Goal: Task Accomplishment & Management: Manage account settings

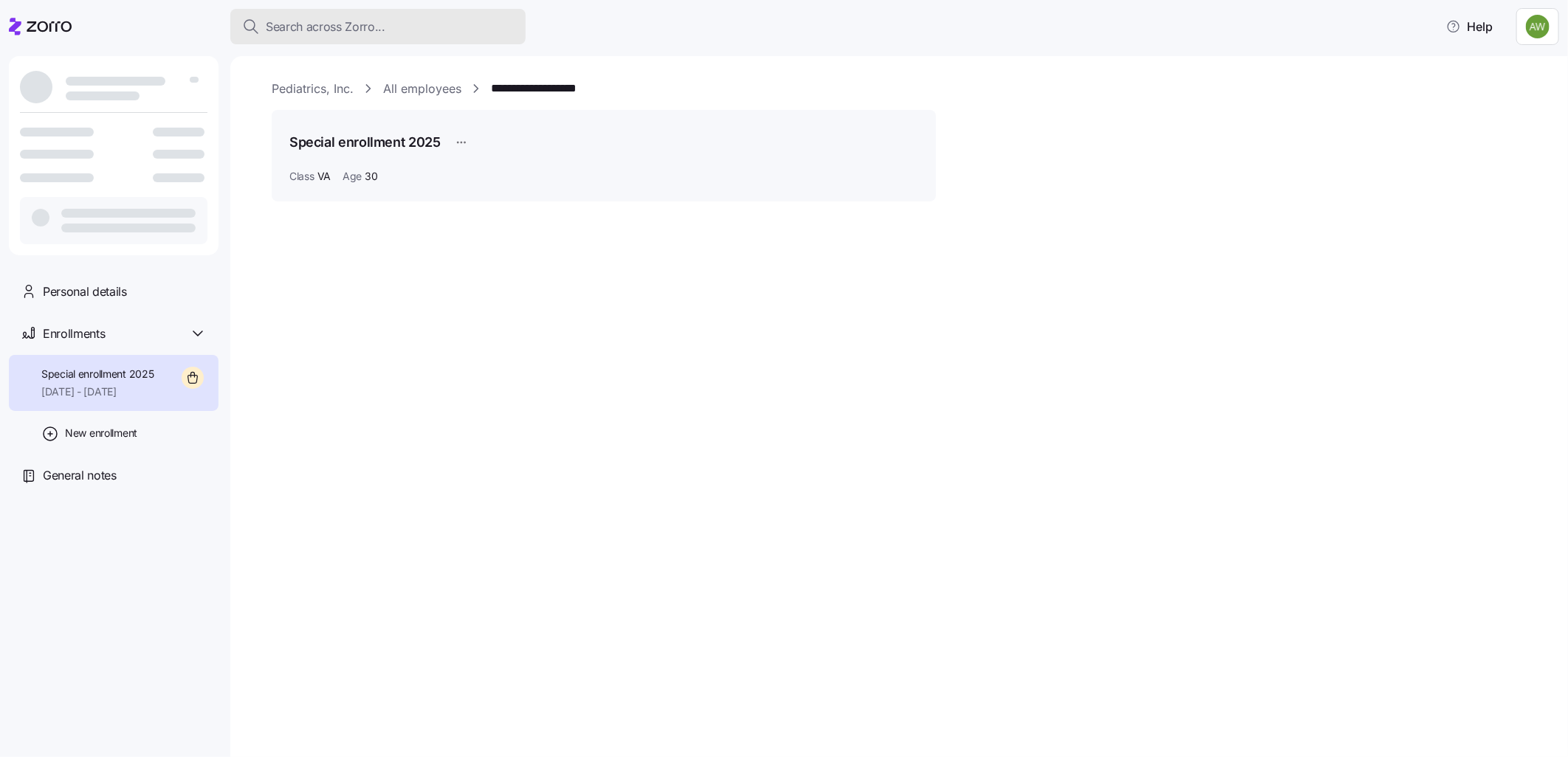
click at [297, 28] on span "Search across Zorro..." at bounding box center [325, 26] width 120 height 18
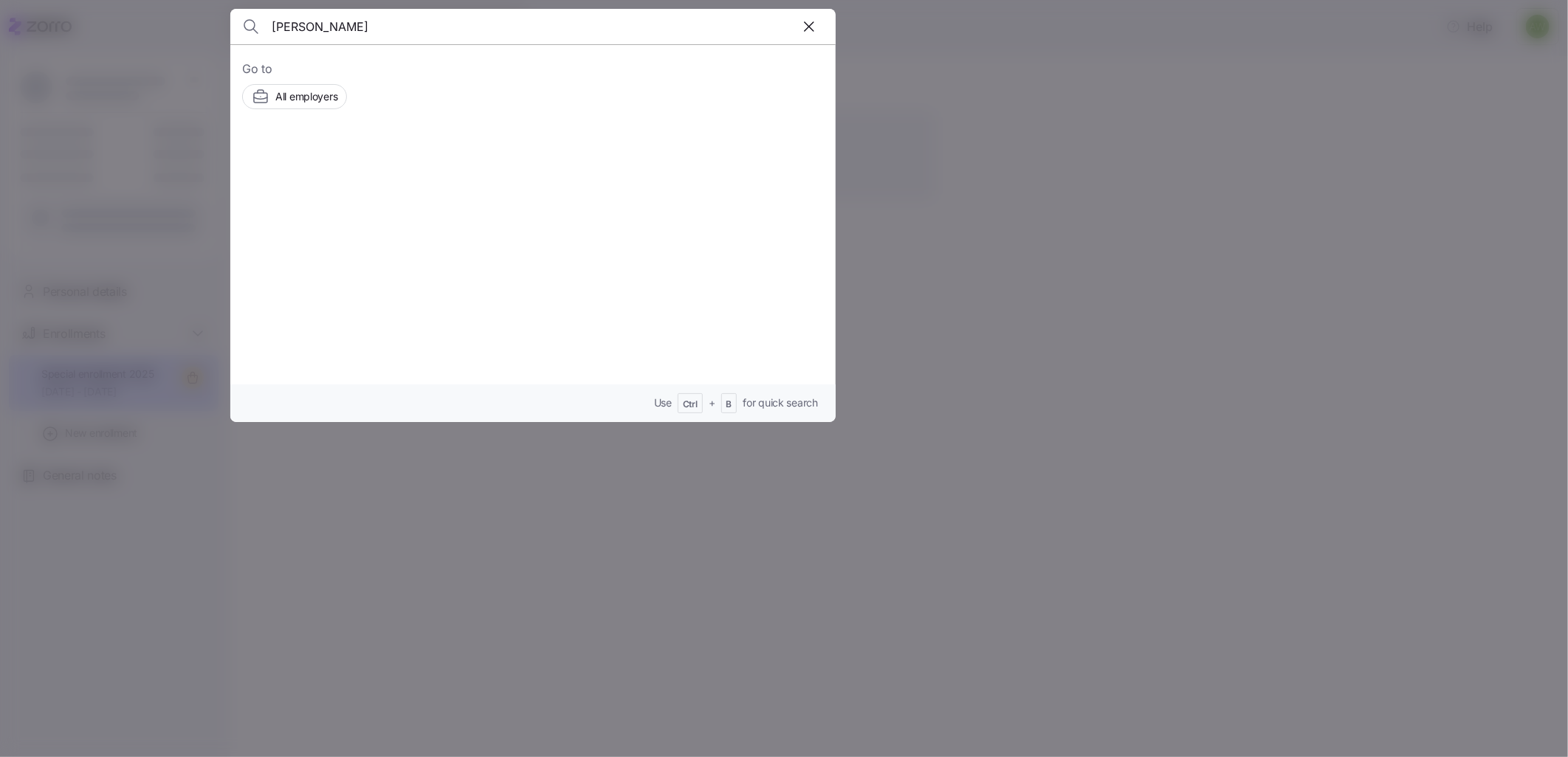
type input "gorla"
click at [322, 167] on img at bounding box center [294, 176] width 84 height 41
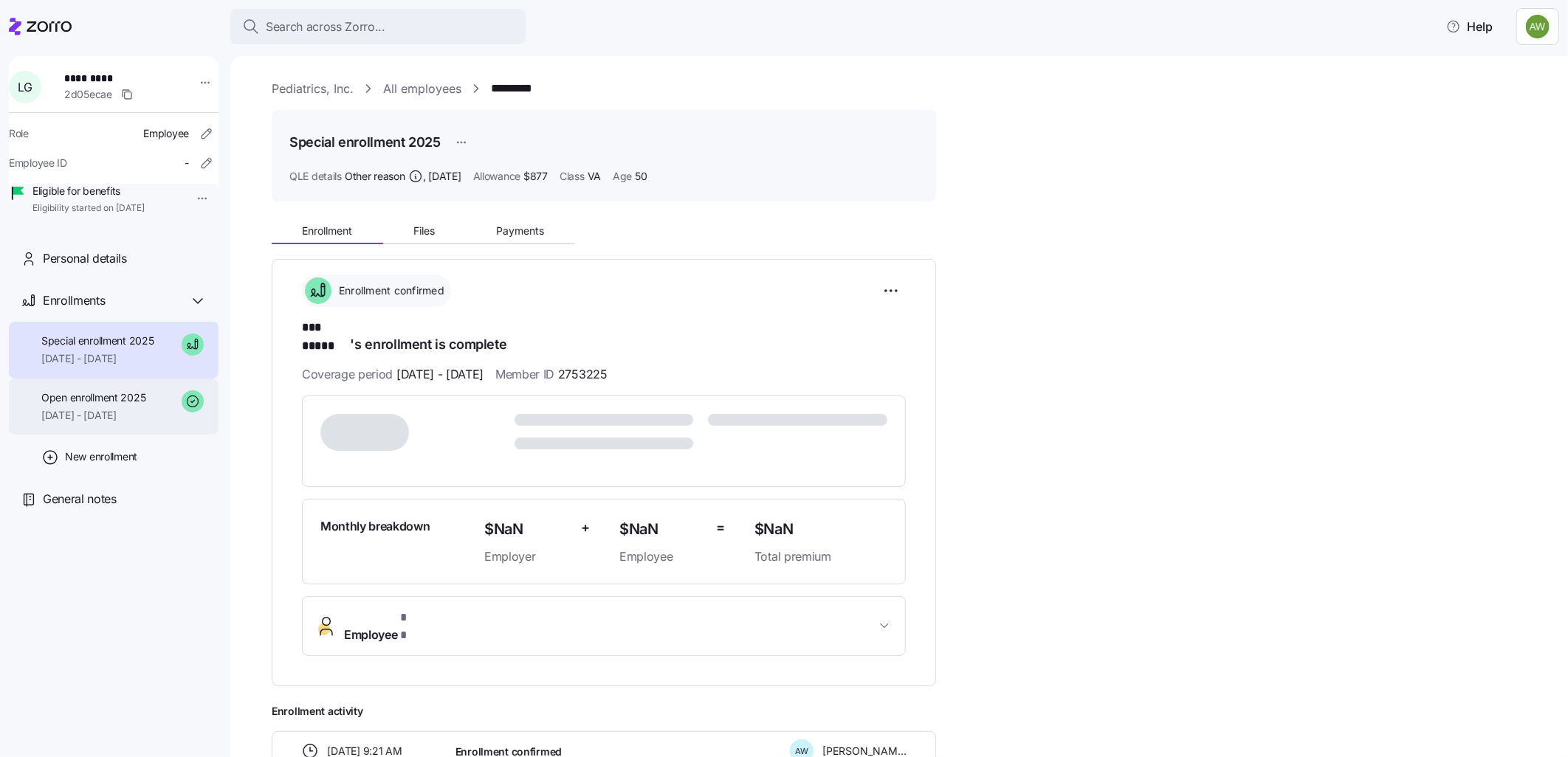
click at [137, 406] on span "Open enrollment 2025" at bounding box center [93, 398] width 104 height 15
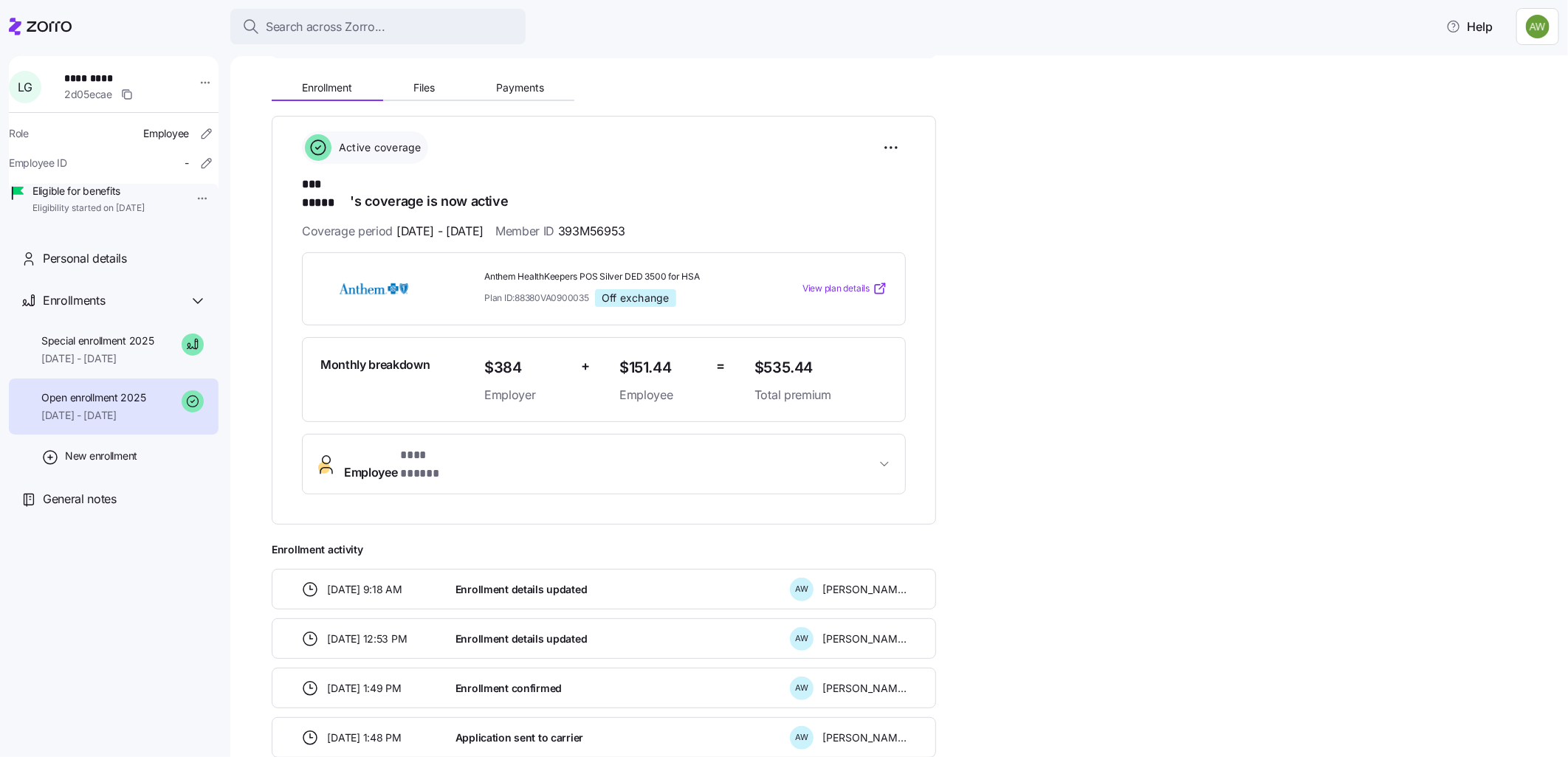
scroll to position [163, 0]
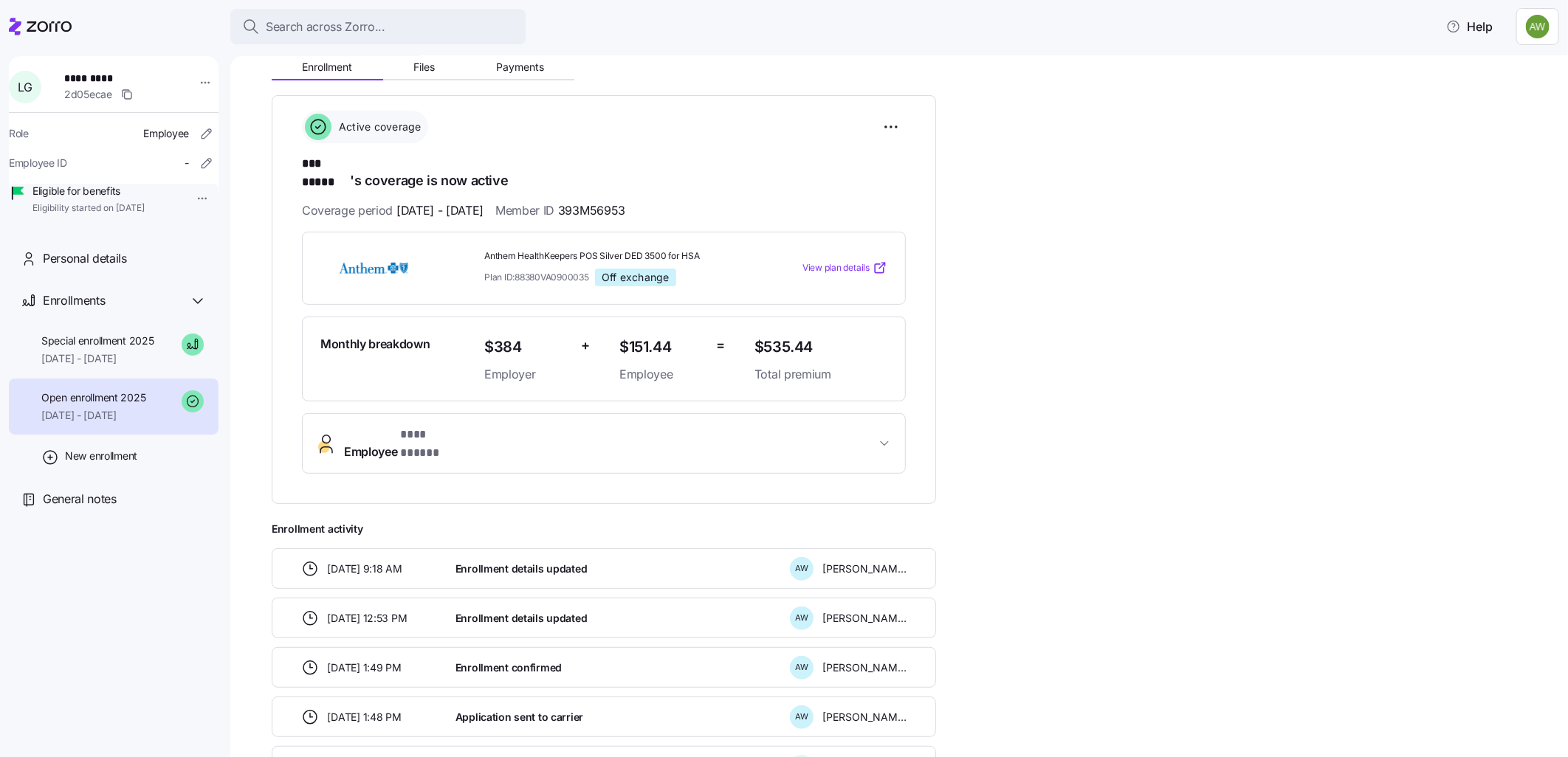
click at [469, 426] on span "Employee * *** ***** *" at bounding box center [610, 443] width 531 height 36
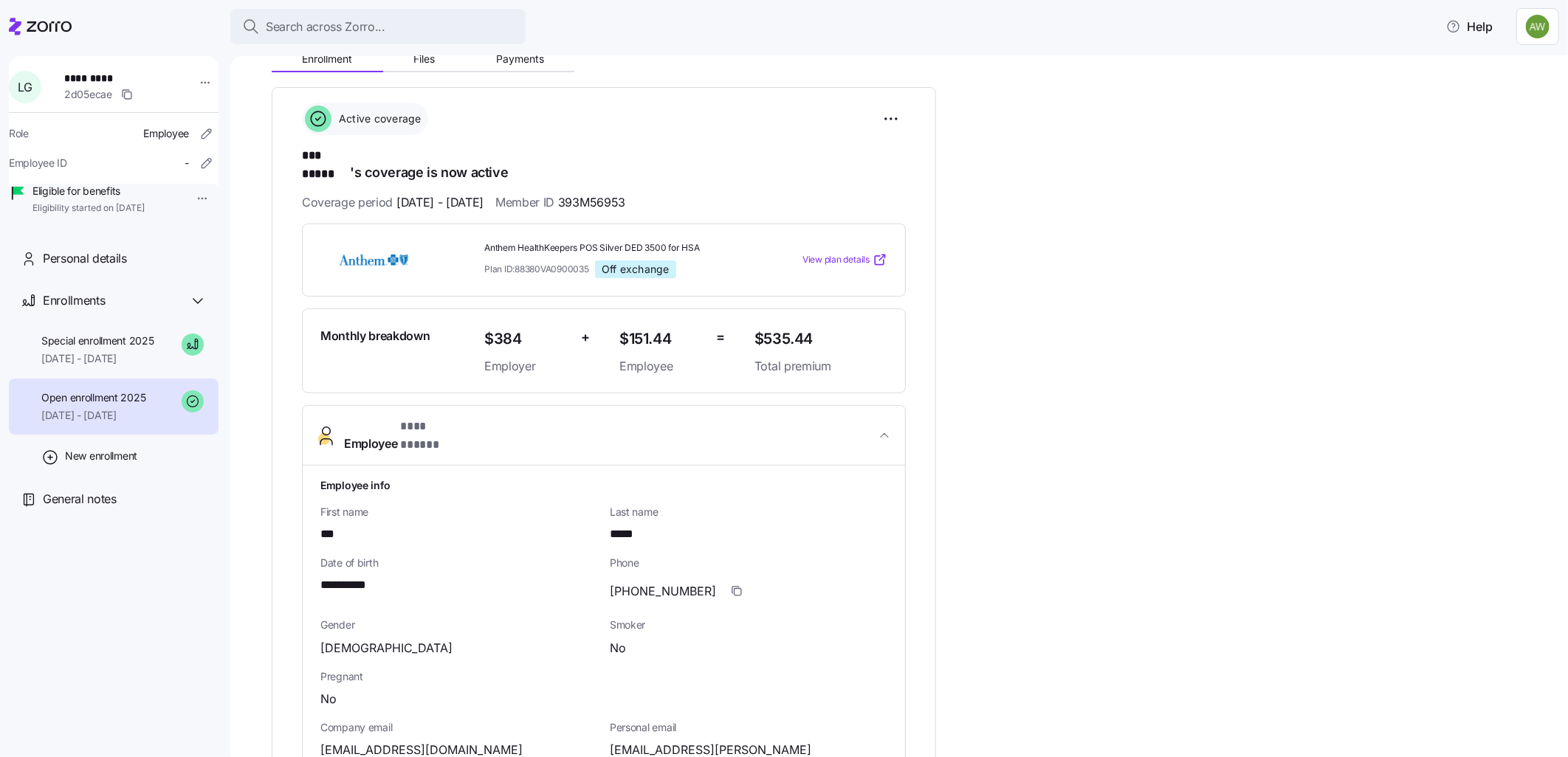
scroll to position [0, 0]
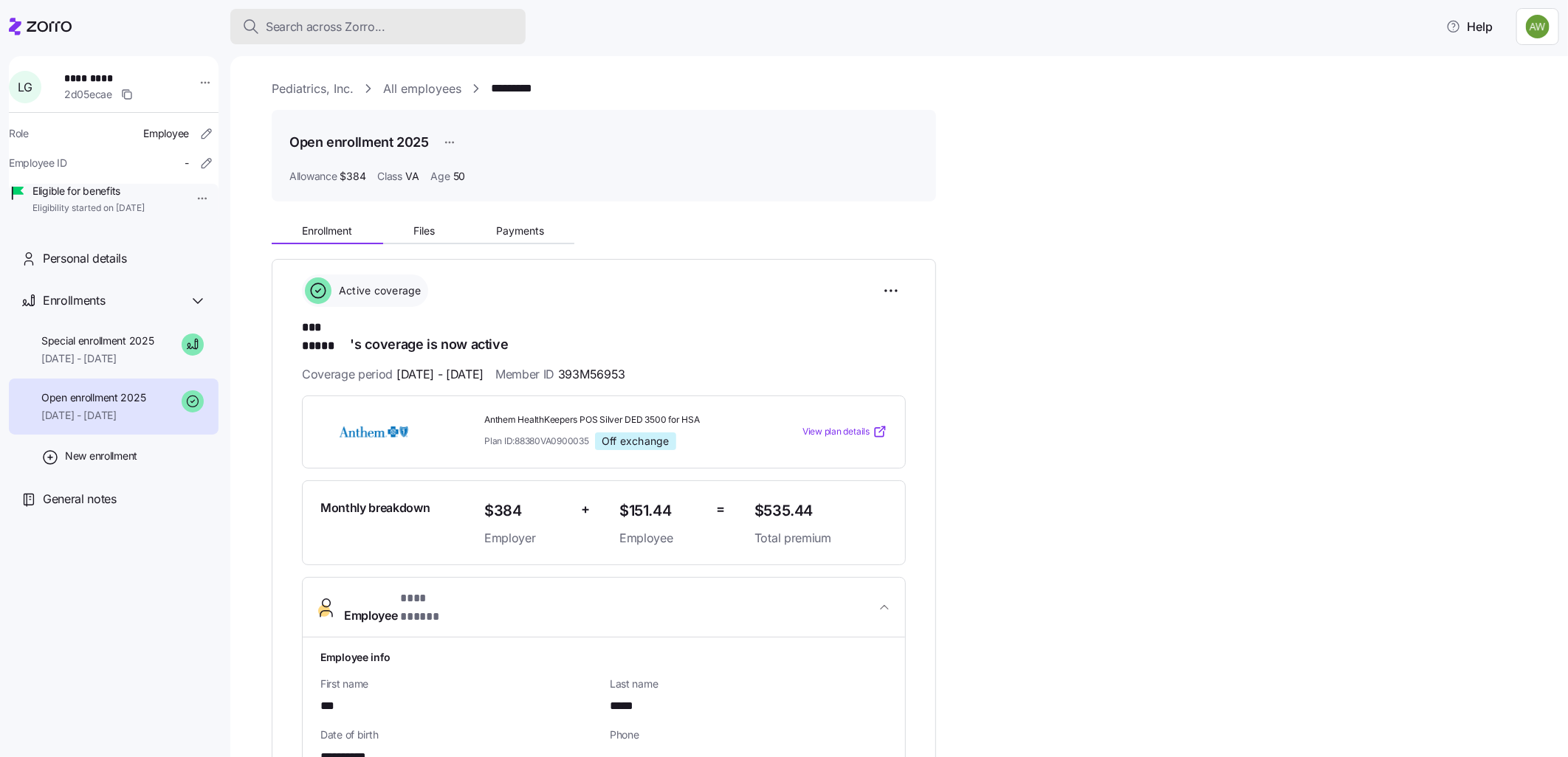
click at [448, 18] on div "Search across Zorro..." at bounding box center [378, 26] width 272 height 18
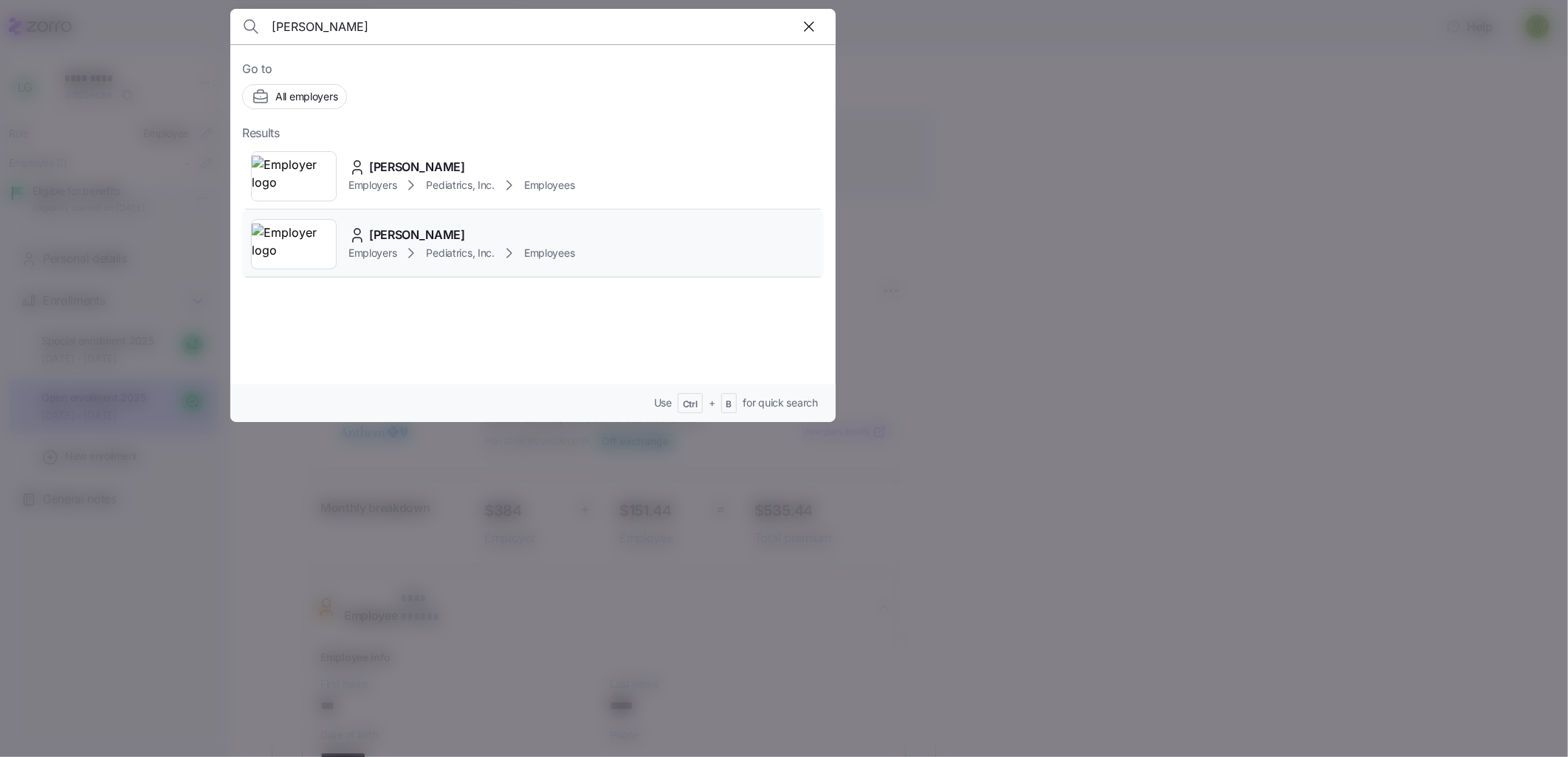
type input "sarah"
click at [390, 230] on span "Sarah Callaham" at bounding box center [417, 234] width 96 height 18
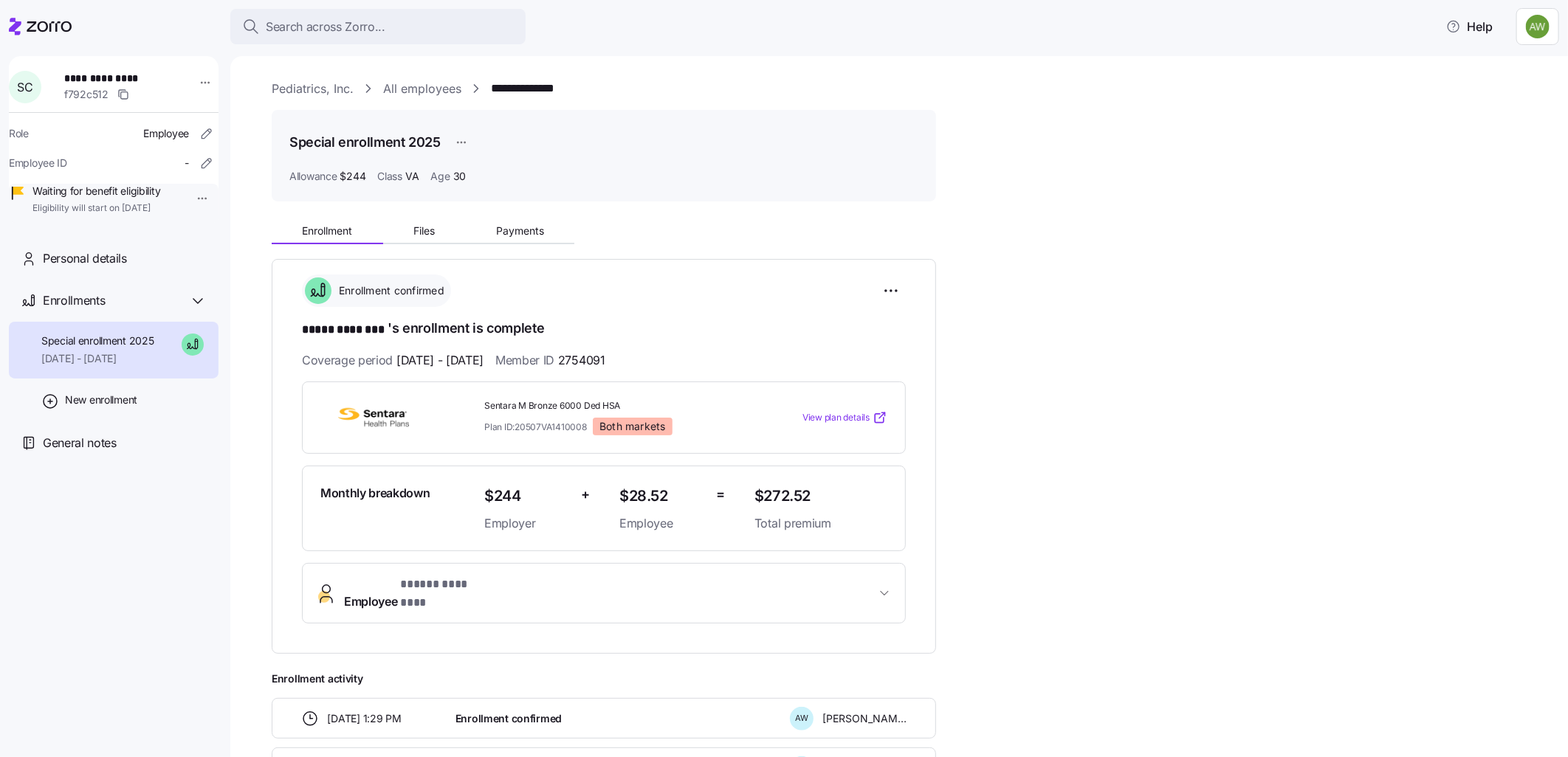
click at [618, 584] on span "Employee * ***** ******** *" at bounding box center [610, 594] width 531 height 36
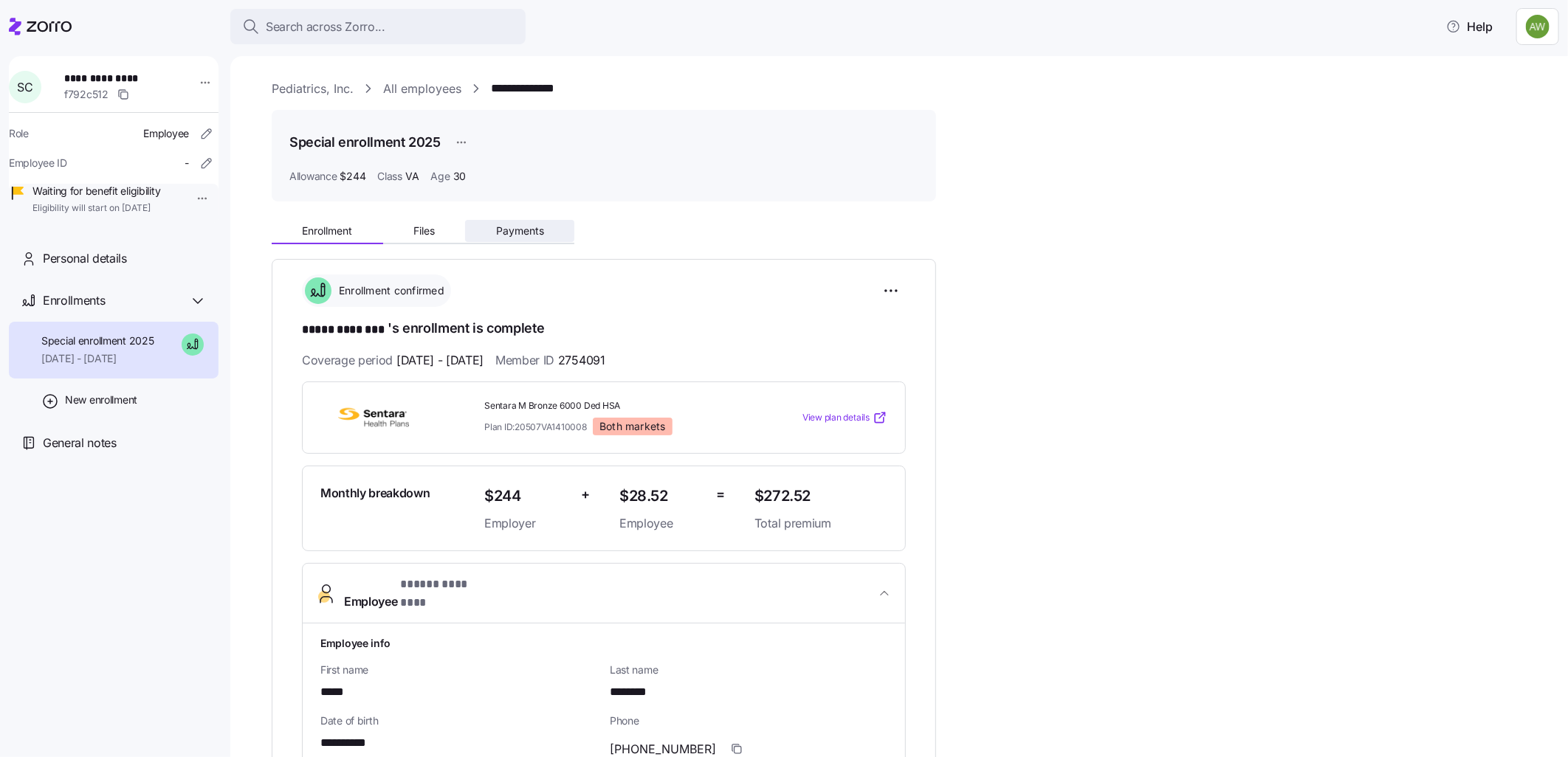
click at [510, 230] on span "Payments" at bounding box center [519, 231] width 48 height 10
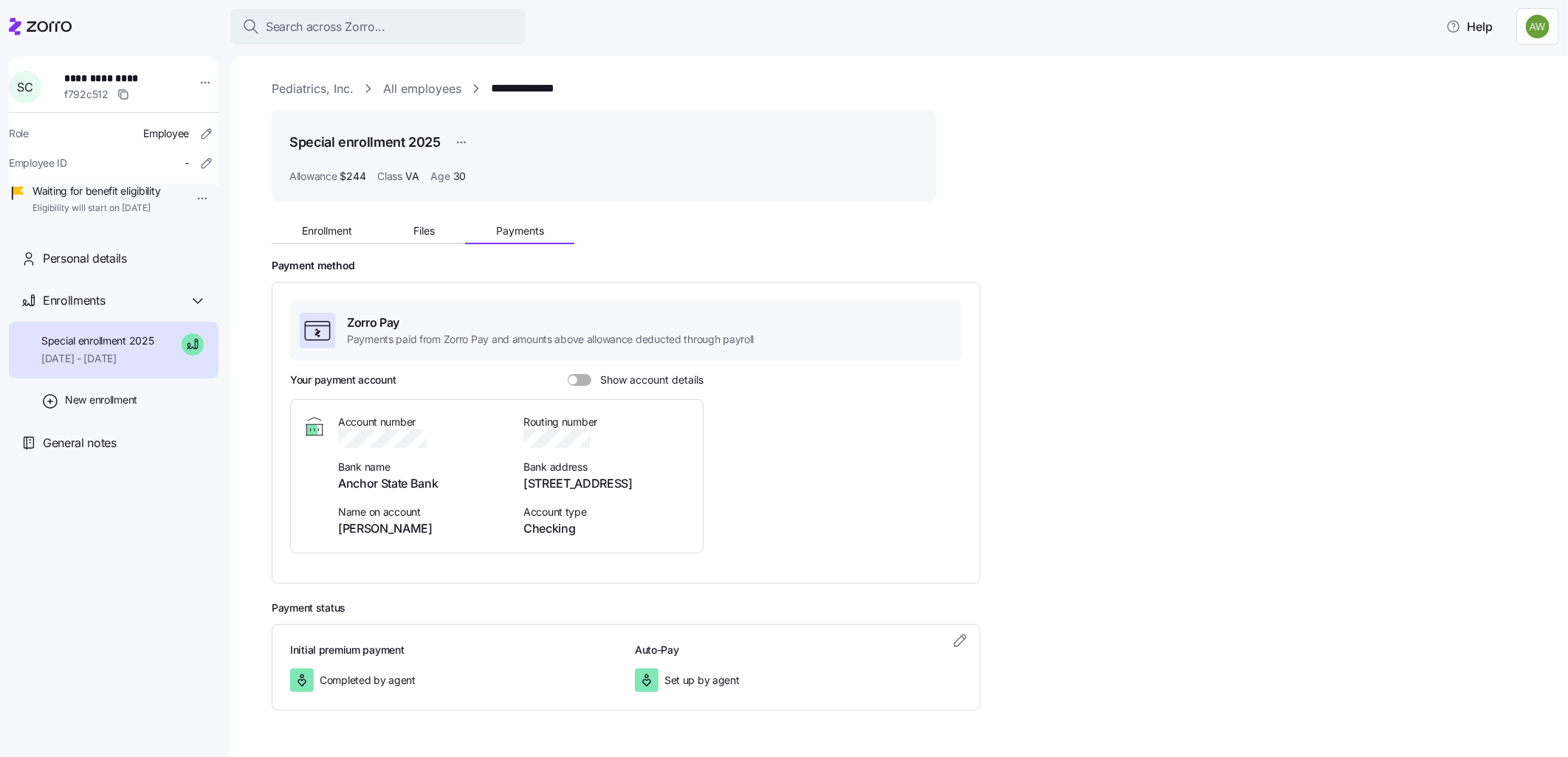
click at [581, 381] on span at bounding box center [584, 380] width 15 height 12
click at [567, 374] on input "Show account details" at bounding box center [567, 374] width 0 height 0
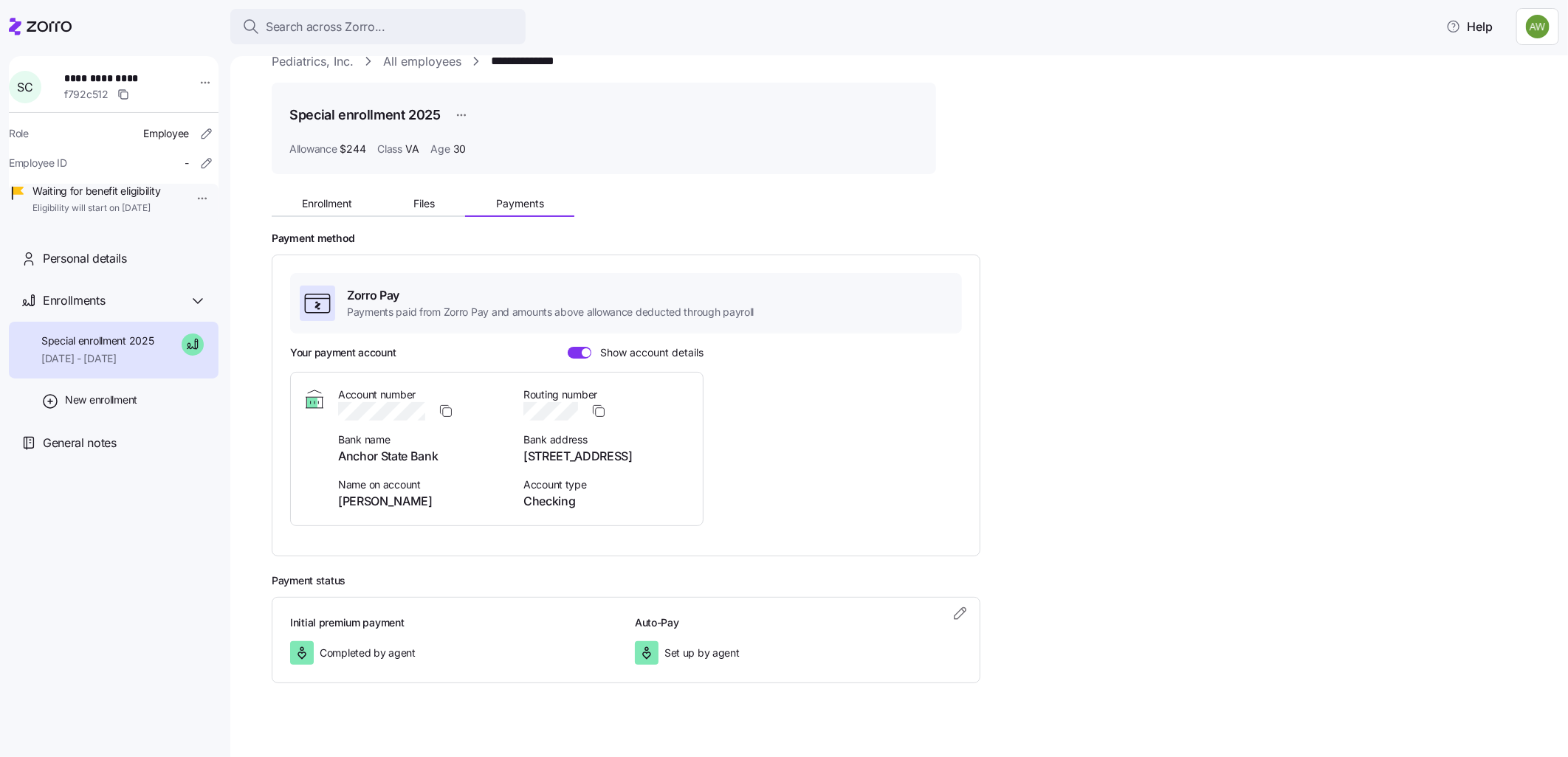
scroll to position [41, 0]
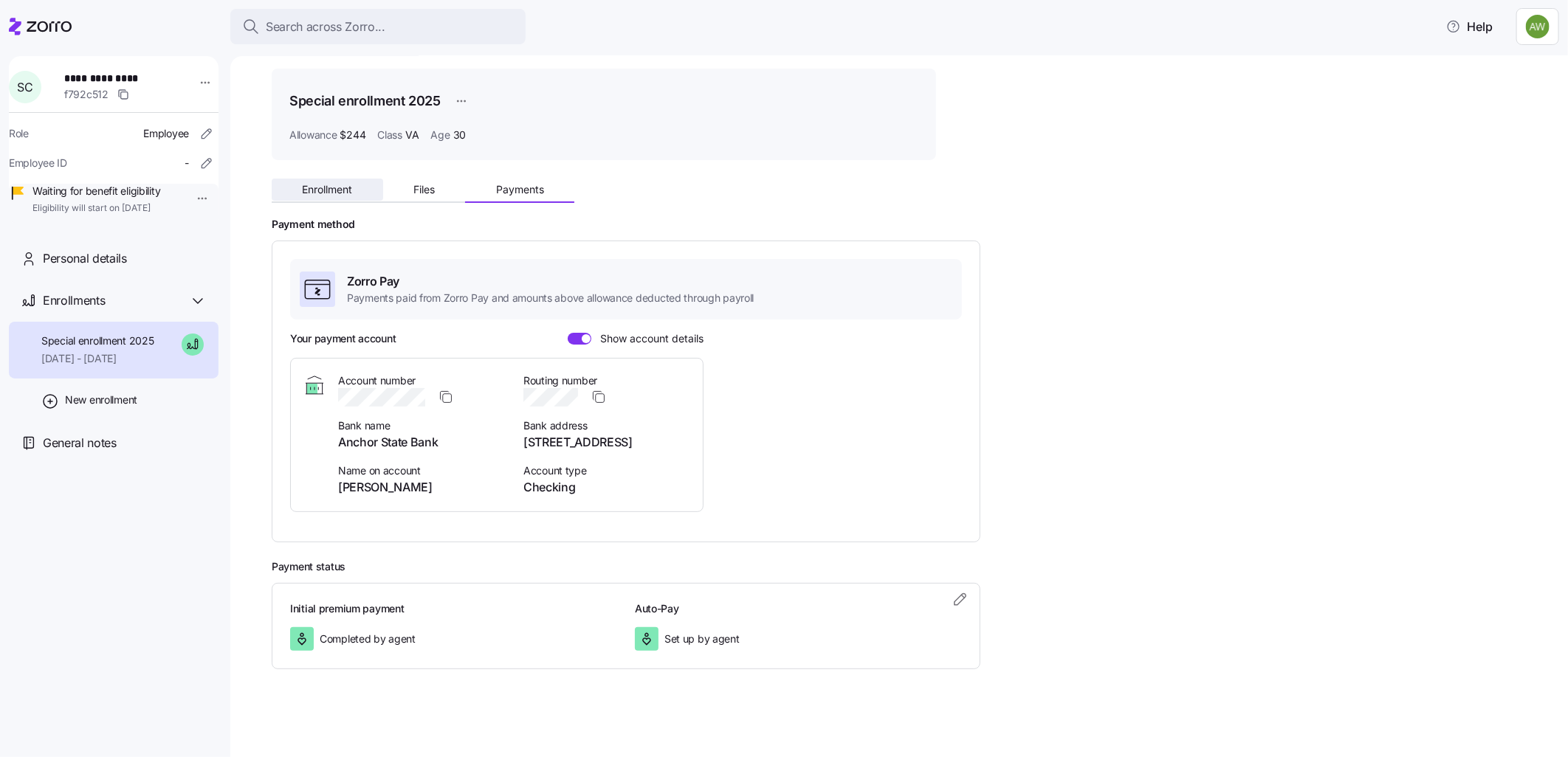
click at [323, 179] on button "Enrollment" at bounding box center [328, 189] width 112 height 22
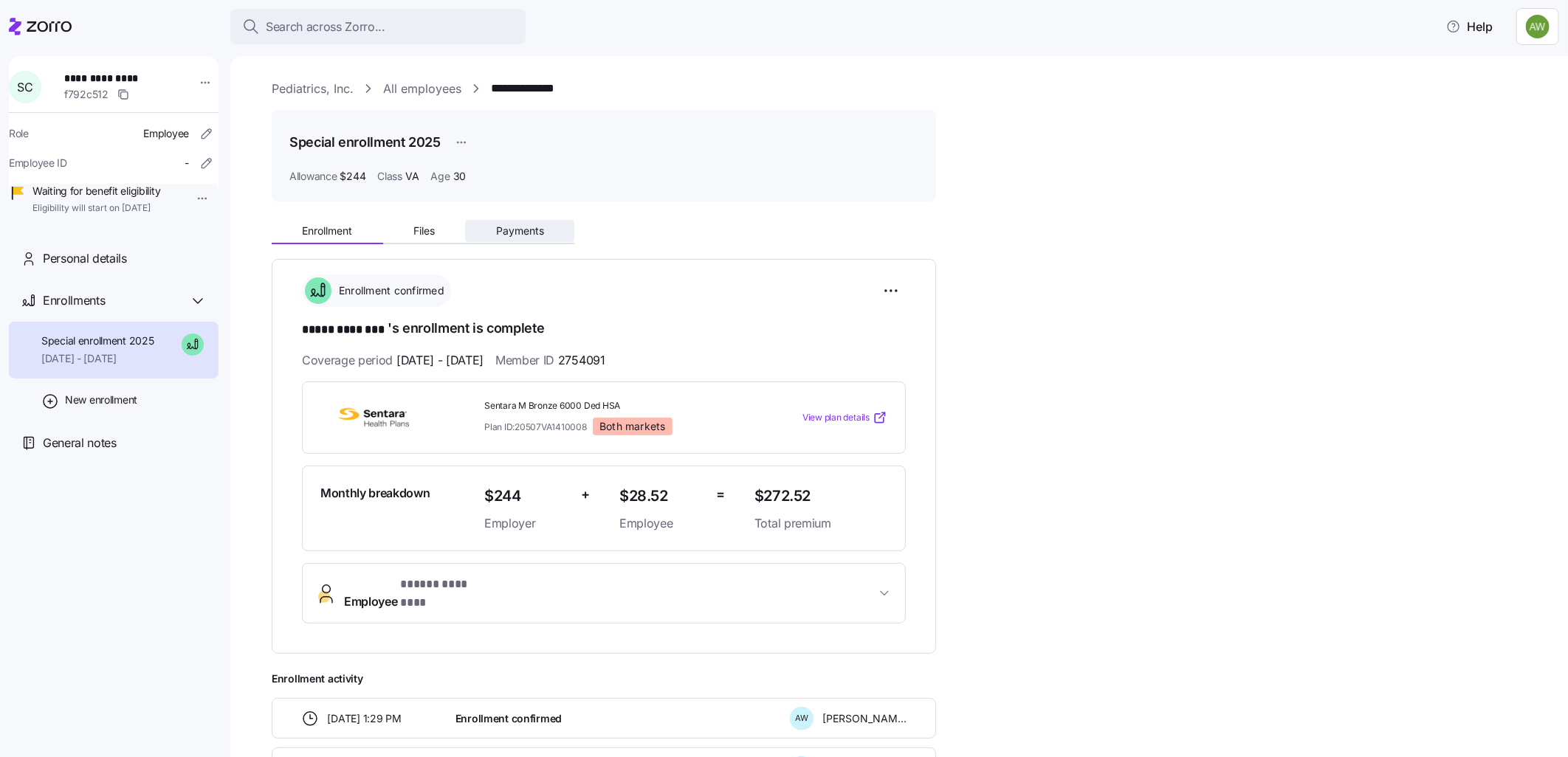
click at [514, 231] on span "Payments" at bounding box center [519, 231] width 48 height 10
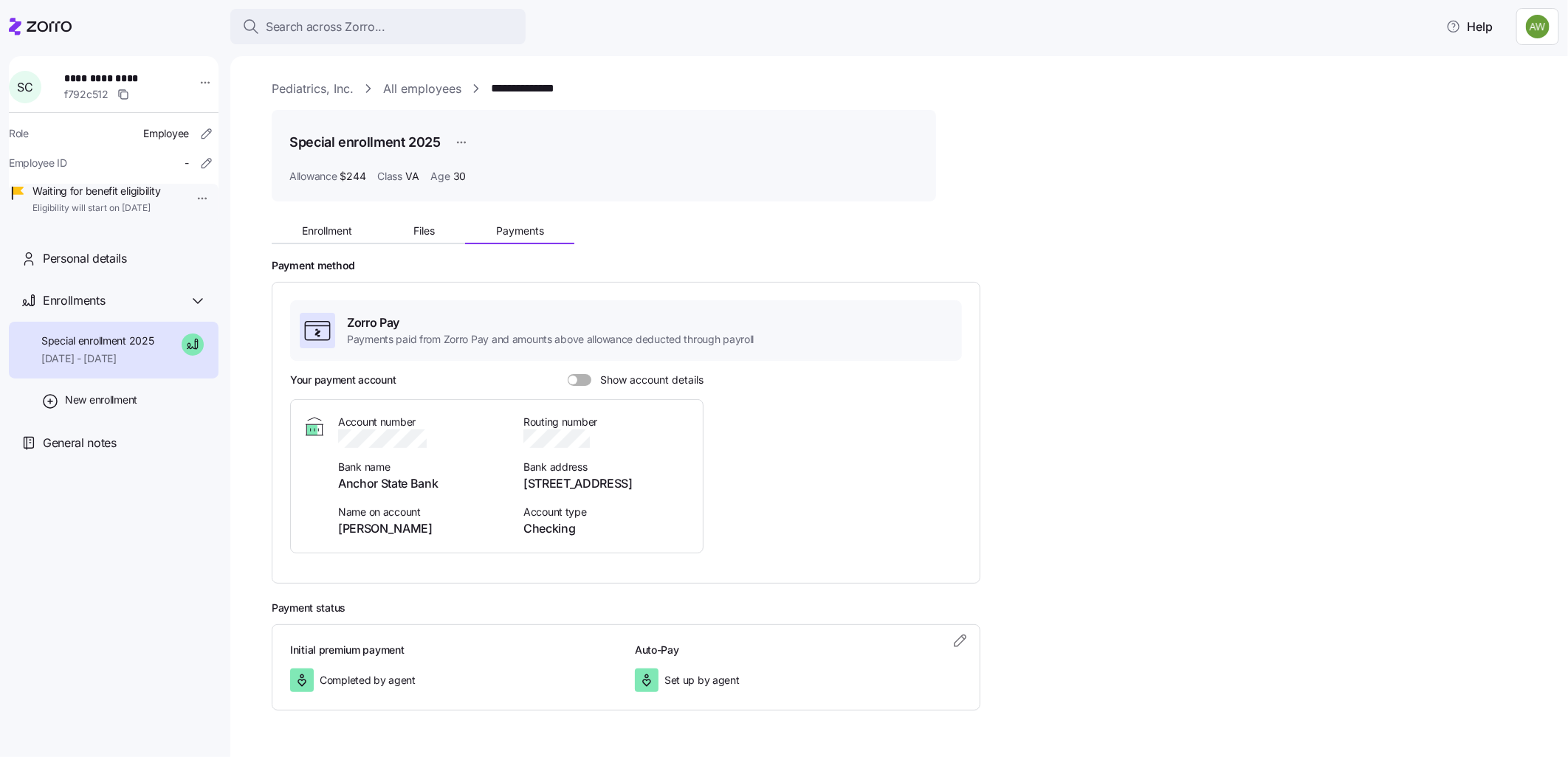
scroll to position [41, 0]
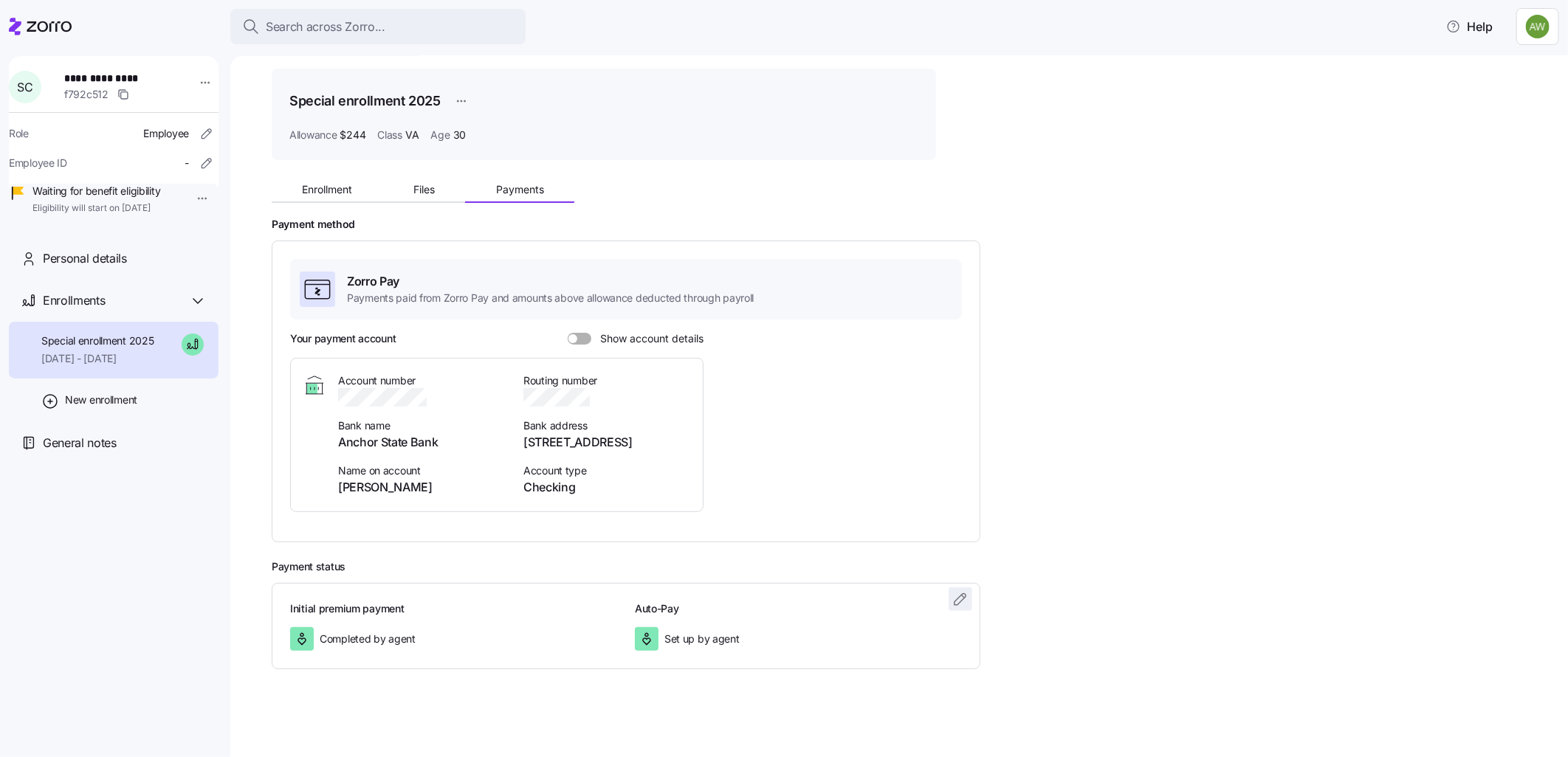
click at [956, 599] on icon "button" at bounding box center [960, 600] width 17 height 17
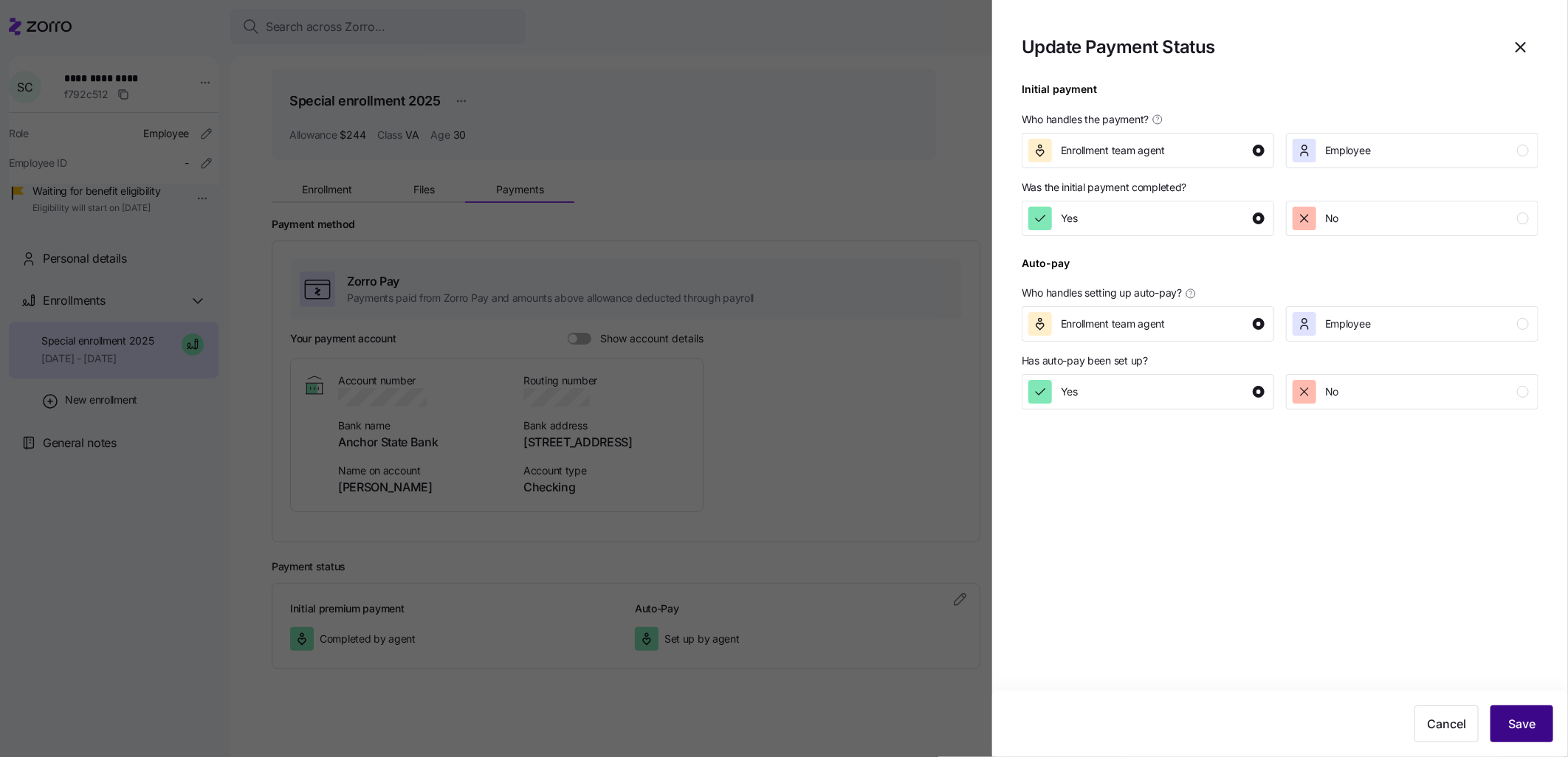
click at [1516, 719] on span "Save" at bounding box center [1521, 724] width 27 height 17
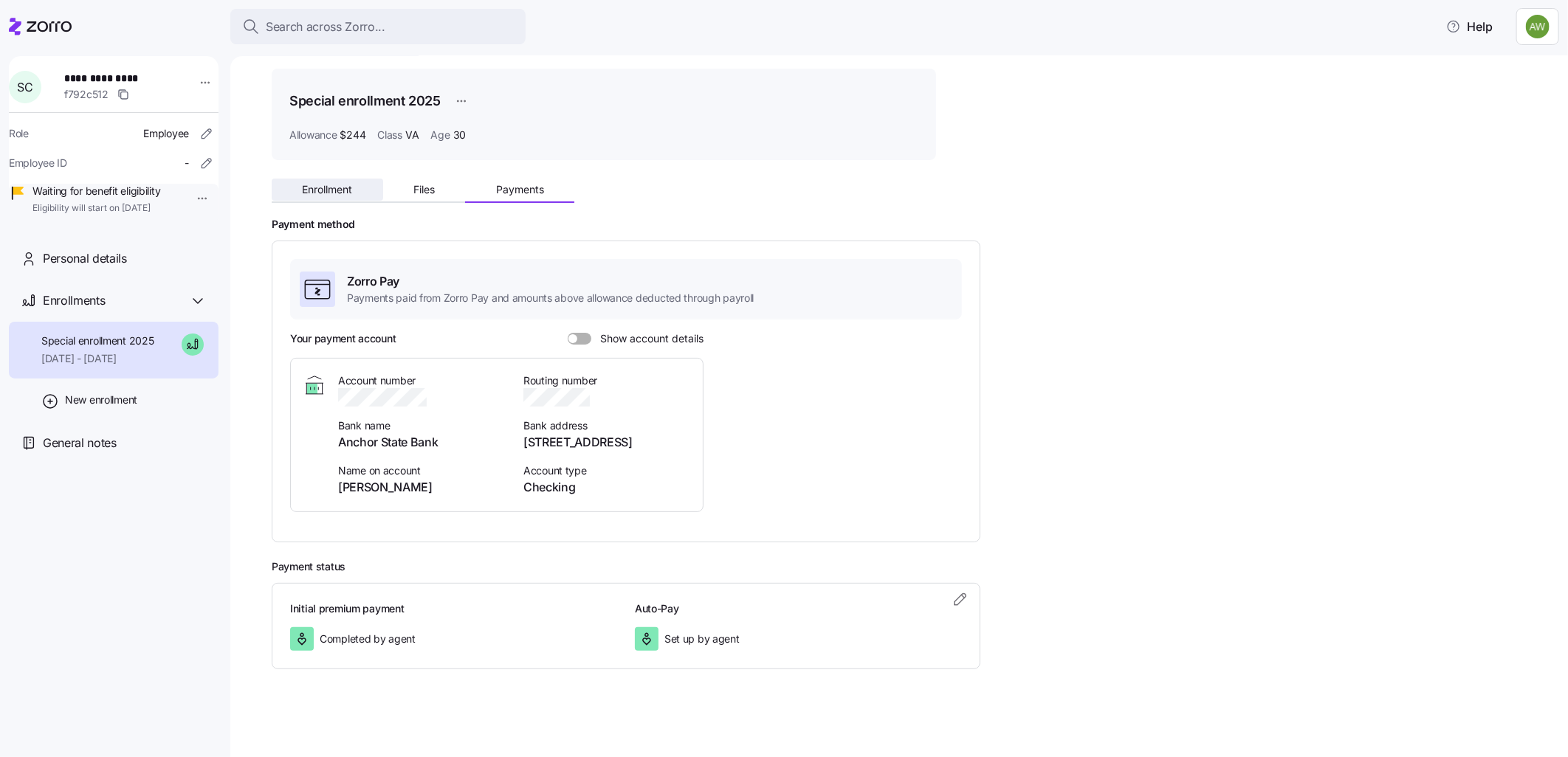
click at [342, 190] on span "Enrollment" at bounding box center [326, 190] width 50 height 10
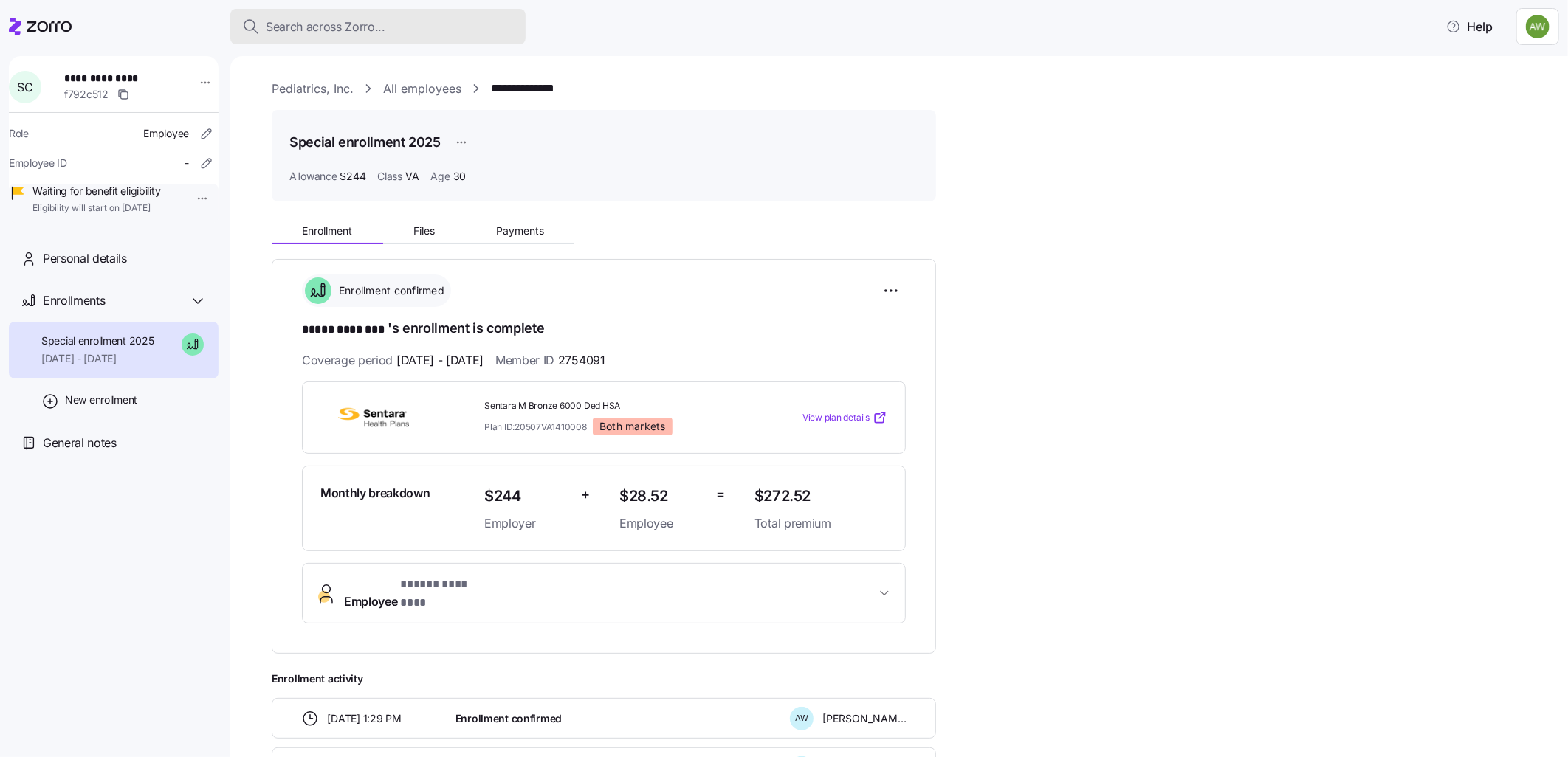
click at [303, 31] on span "Search across Zorro..." at bounding box center [325, 26] width 120 height 18
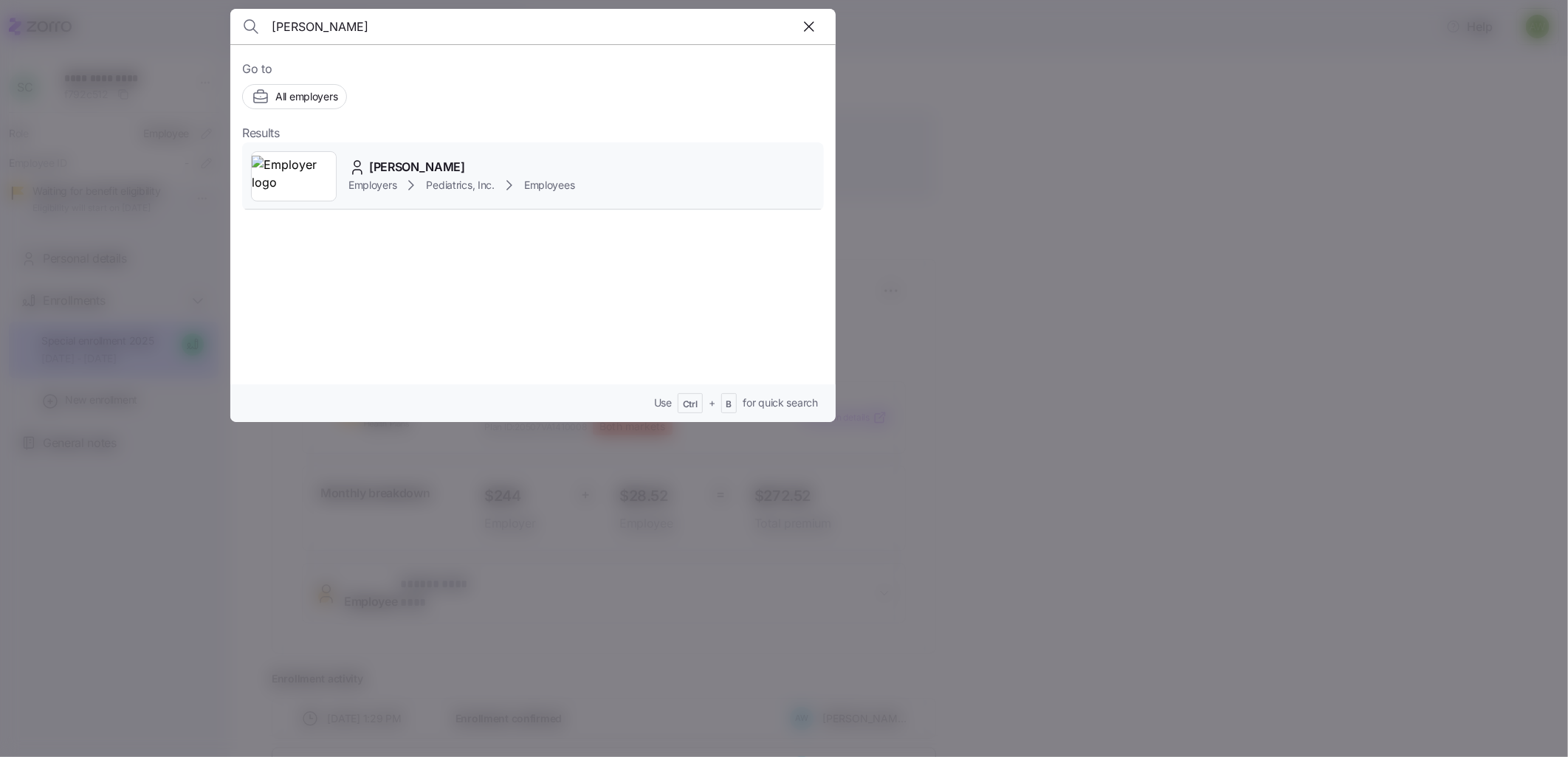
type input "gorla"
click at [385, 177] on div "Employers Pediatrics, Inc. Employees" at bounding box center [461, 185] width 226 height 17
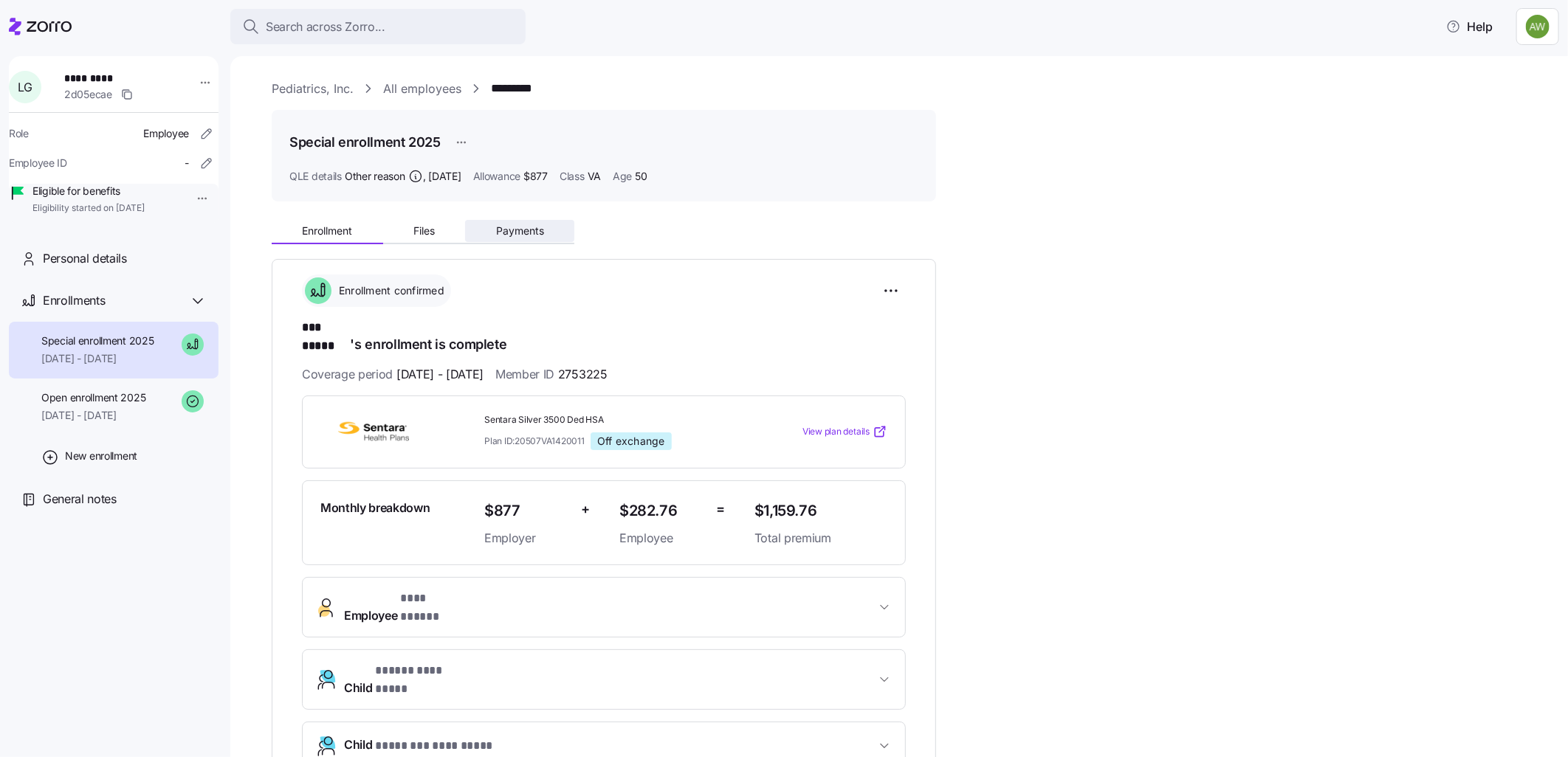
click at [536, 234] on span "Payments" at bounding box center [519, 231] width 48 height 10
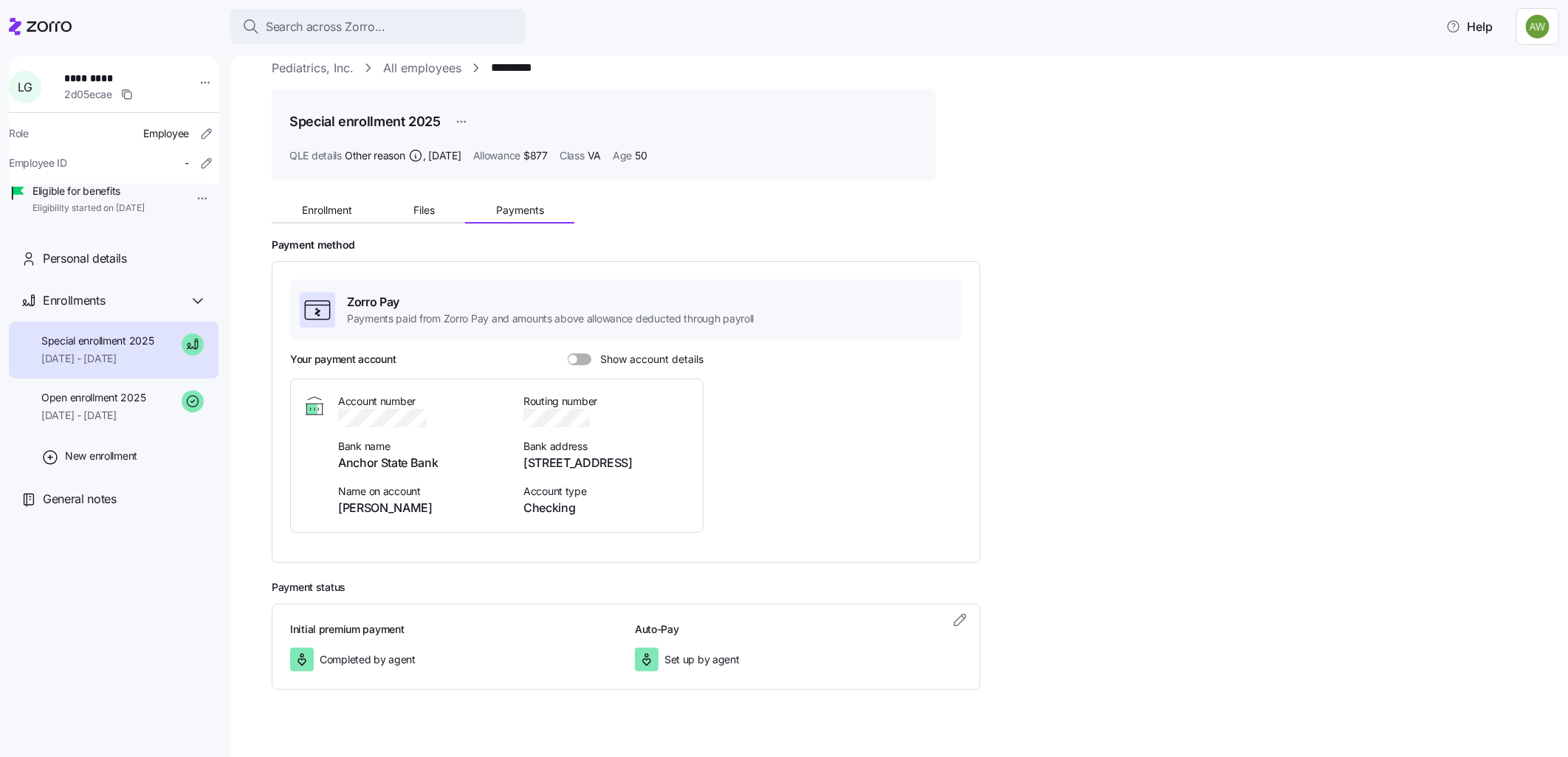
scroll to position [41, 0]
